Goal: Transaction & Acquisition: Purchase product/service

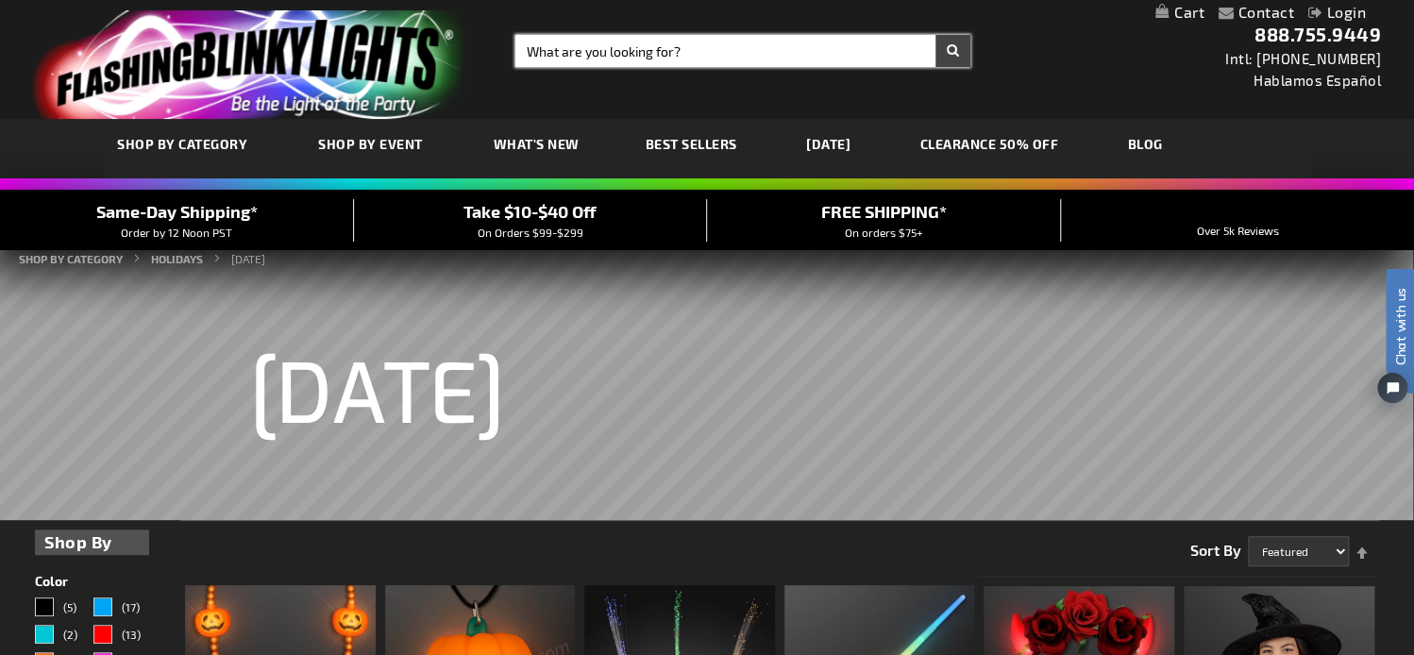
click at [571, 59] on input "Search" at bounding box center [742, 51] width 455 height 32
type input "10758"
click at [935, 35] on button "Search" at bounding box center [952, 51] width 35 height 32
